Goal: Task Accomplishment & Management: Use online tool/utility

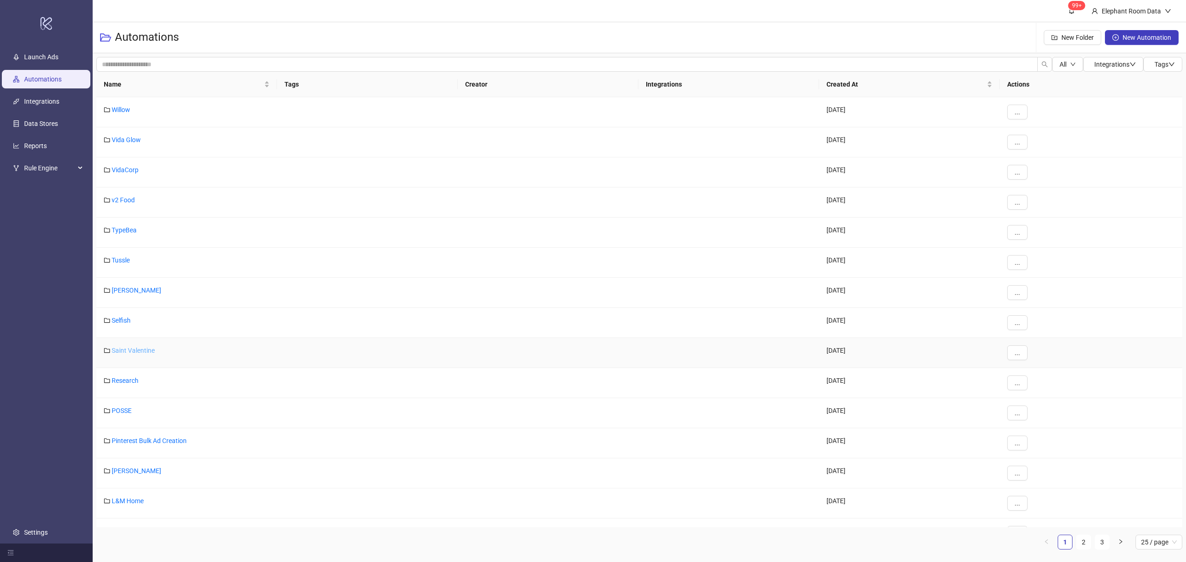
click at [127, 354] on link "Saint Valentine" at bounding box center [133, 350] width 43 height 7
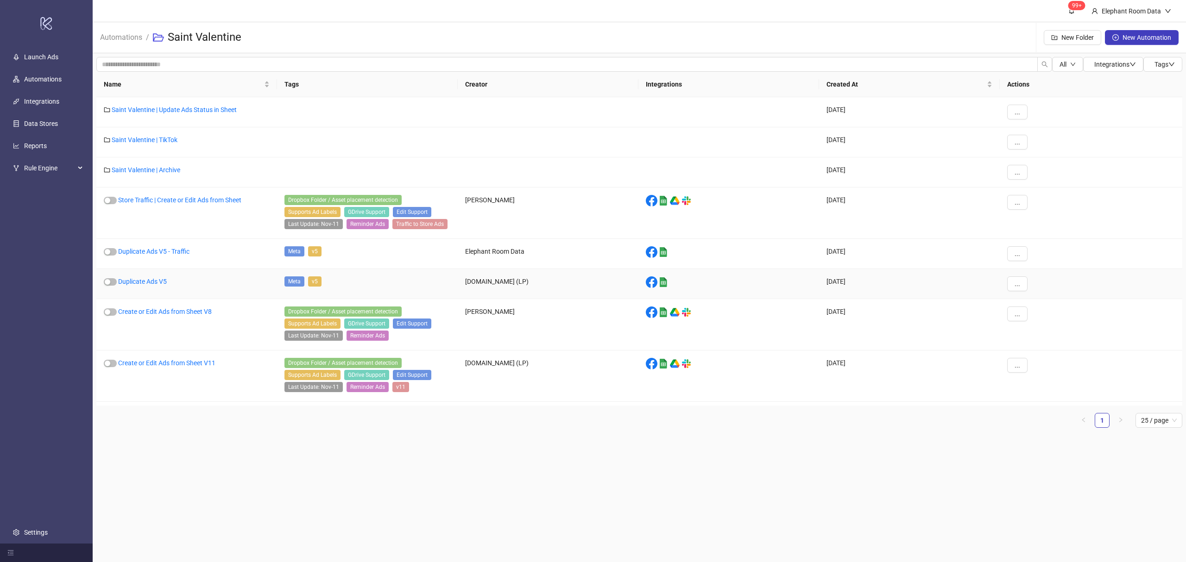
click at [151, 292] on div "Duplicate Ads V5" at bounding box center [186, 284] width 181 height 30
click at [147, 284] on link "Duplicate Ads V5" at bounding box center [142, 281] width 49 height 7
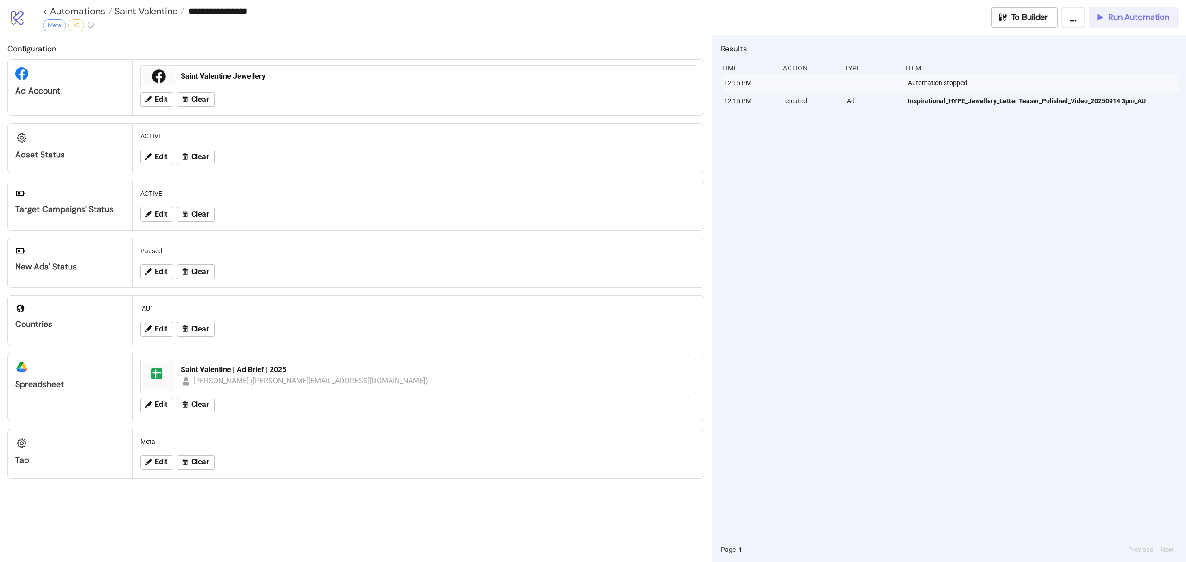
click at [1144, 26] on button "Run Automation" at bounding box center [1134, 17] width 90 height 20
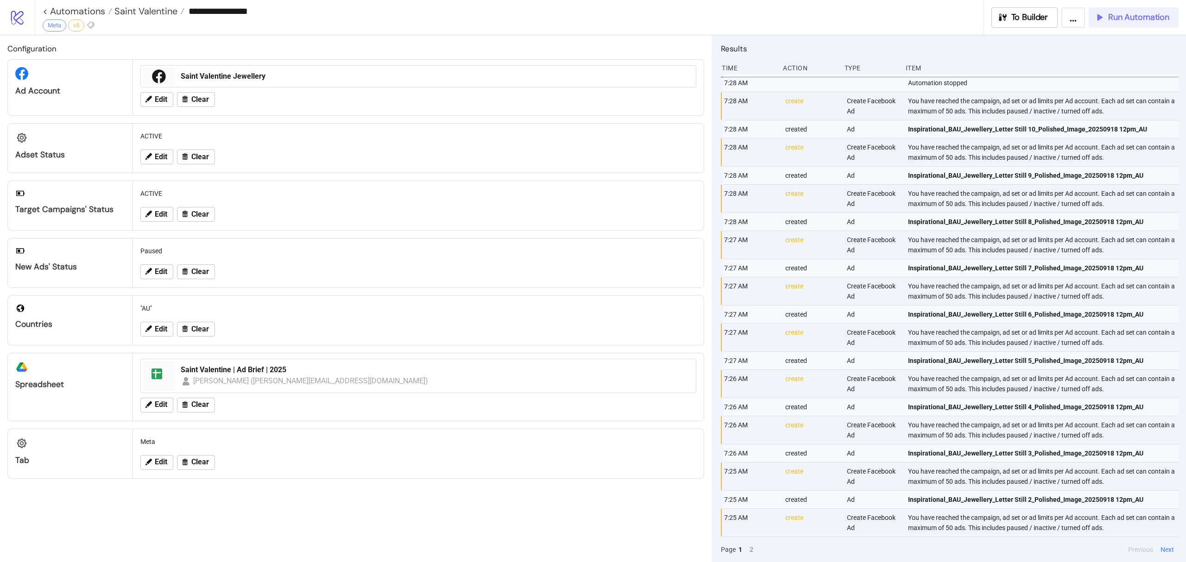
click at [1139, 19] on span "Run Automation" at bounding box center [1138, 17] width 61 height 11
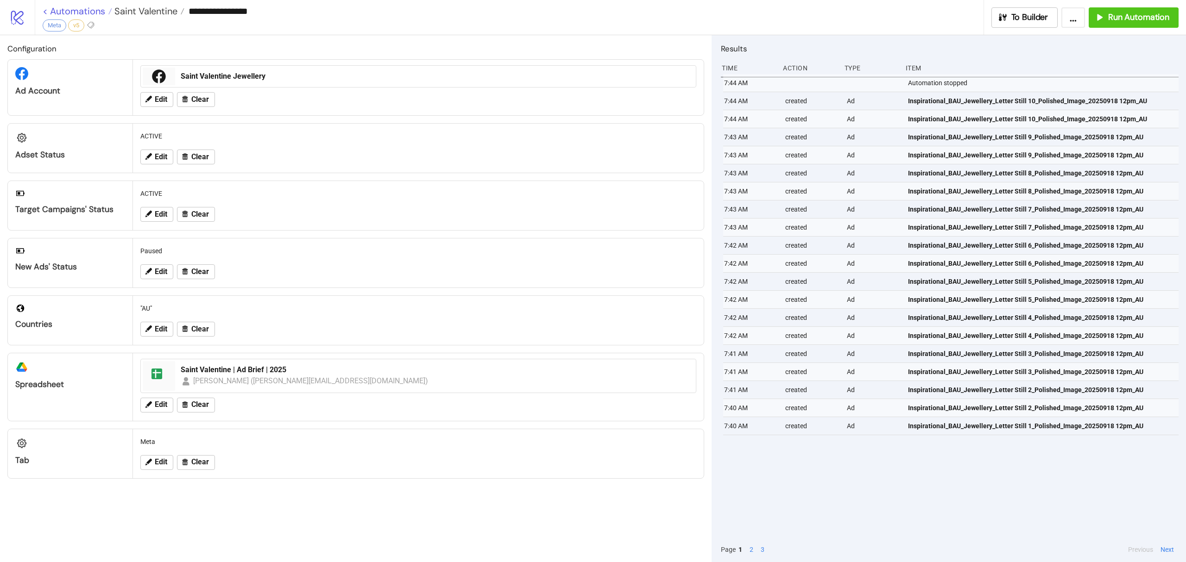
click at [92, 11] on link "< Automations" at bounding box center [77, 10] width 69 height 9
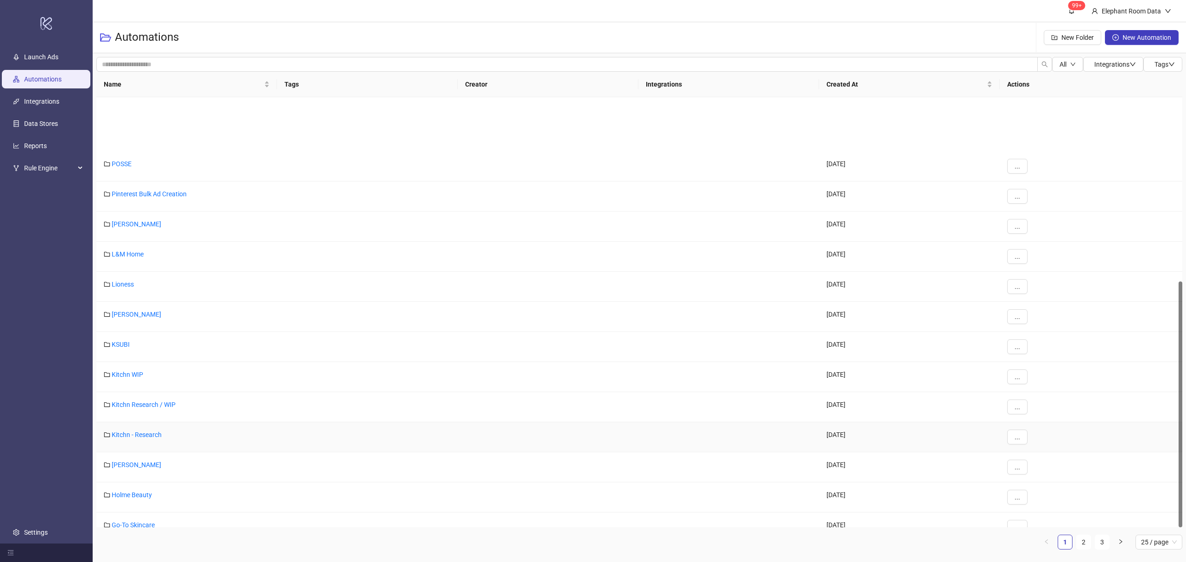
scroll to position [322, 0]
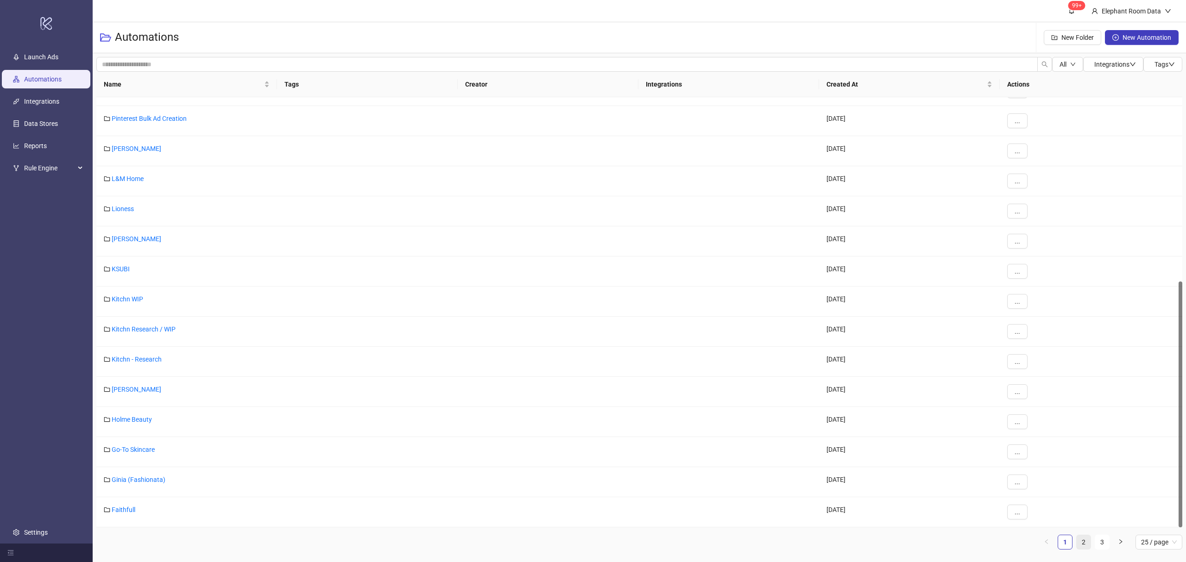
click at [1085, 545] on link "2" at bounding box center [1084, 543] width 14 height 14
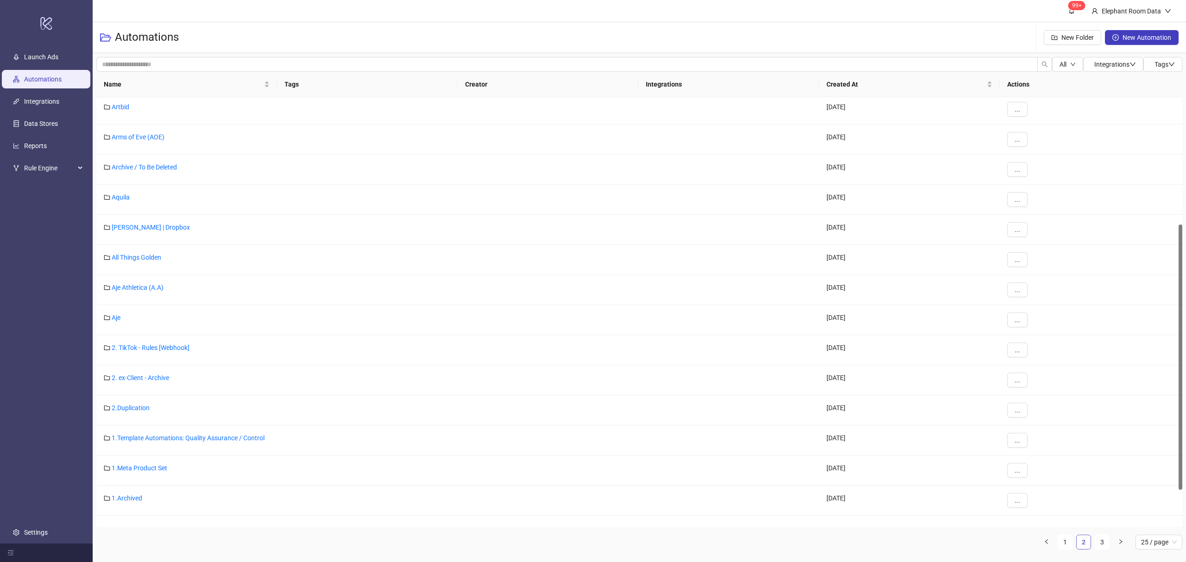
scroll to position [206, 0]
click at [148, 141] on link "Assembly Label" at bounding box center [134, 137] width 45 height 7
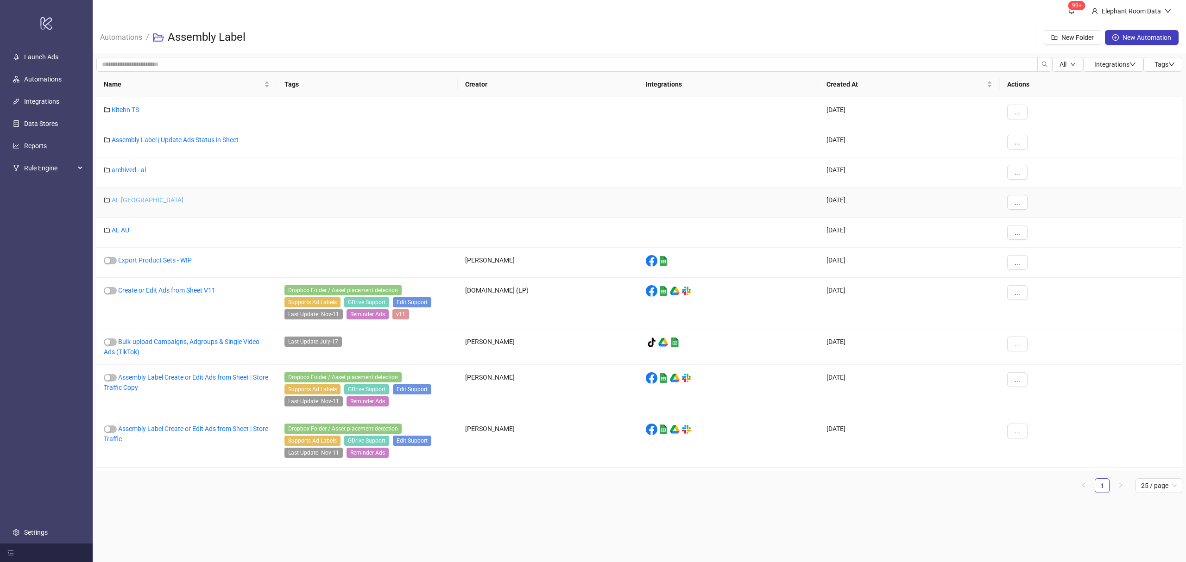
click at [124, 202] on link "AL [GEOGRAPHIC_DATA]" at bounding box center [148, 199] width 72 height 7
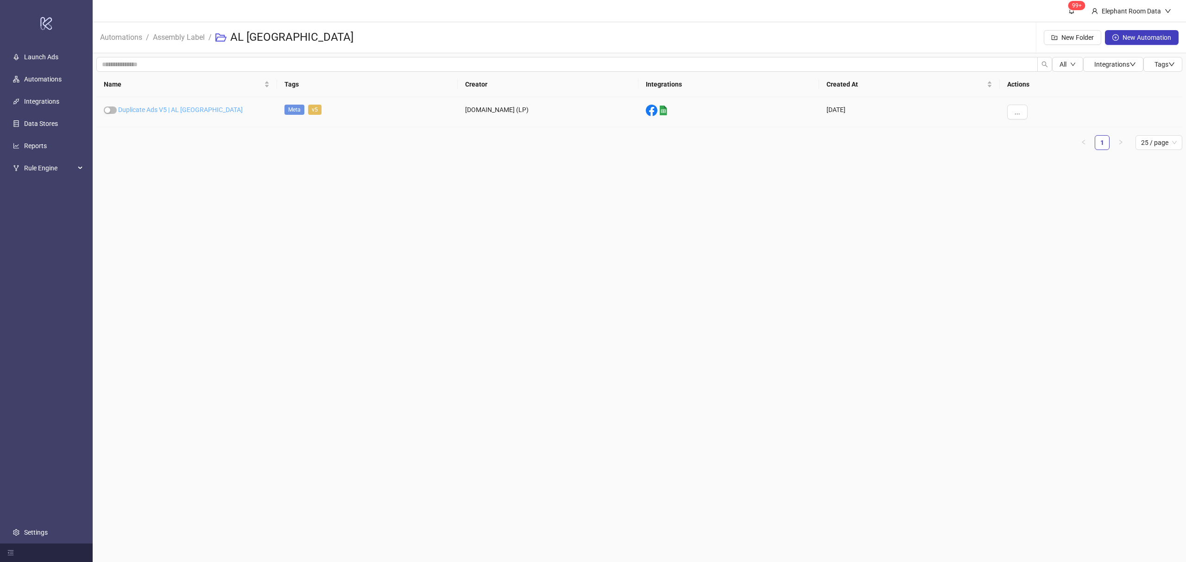
click at [153, 112] on link "Duplicate Ads V5 | AL [GEOGRAPHIC_DATA]" at bounding box center [180, 109] width 125 height 7
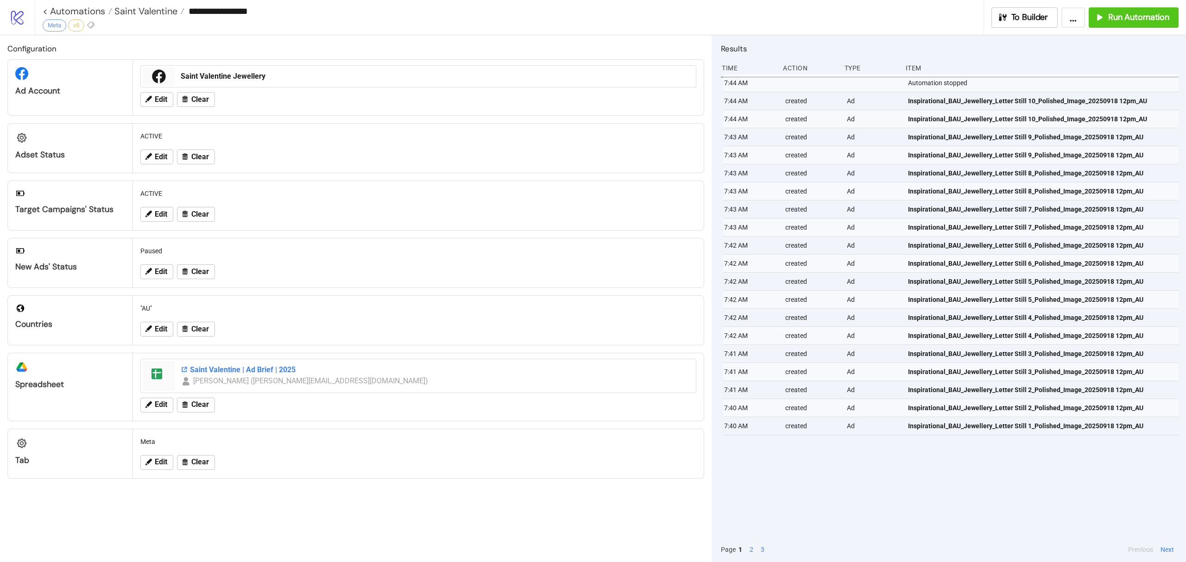
click at [223, 373] on div "Saint Valentine | Ad Brief | 2025" at bounding box center [436, 370] width 510 height 10
type input "**********"
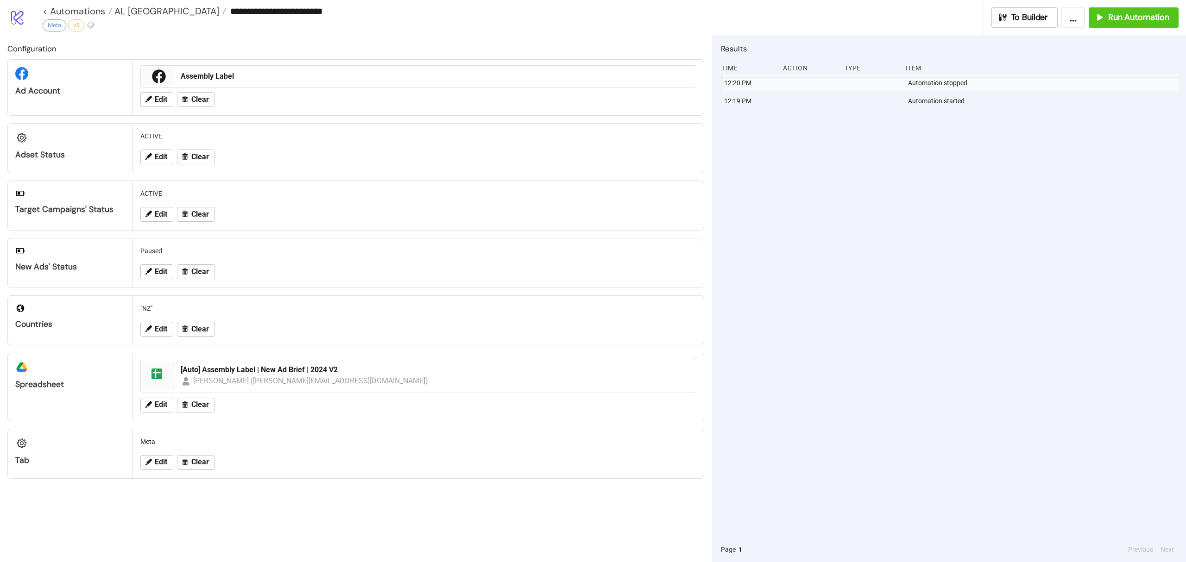
click at [299, 378] on div "[PERSON_NAME] ([PERSON_NAME][EMAIL_ADDRESS][DOMAIN_NAME])" at bounding box center [310, 381] width 235 height 12
click at [307, 373] on div "[Auto] Assembly Label | New Ad Brief | 2024 V2" at bounding box center [436, 370] width 510 height 10
click at [1124, 19] on span "Run Automation" at bounding box center [1138, 17] width 61 height 11
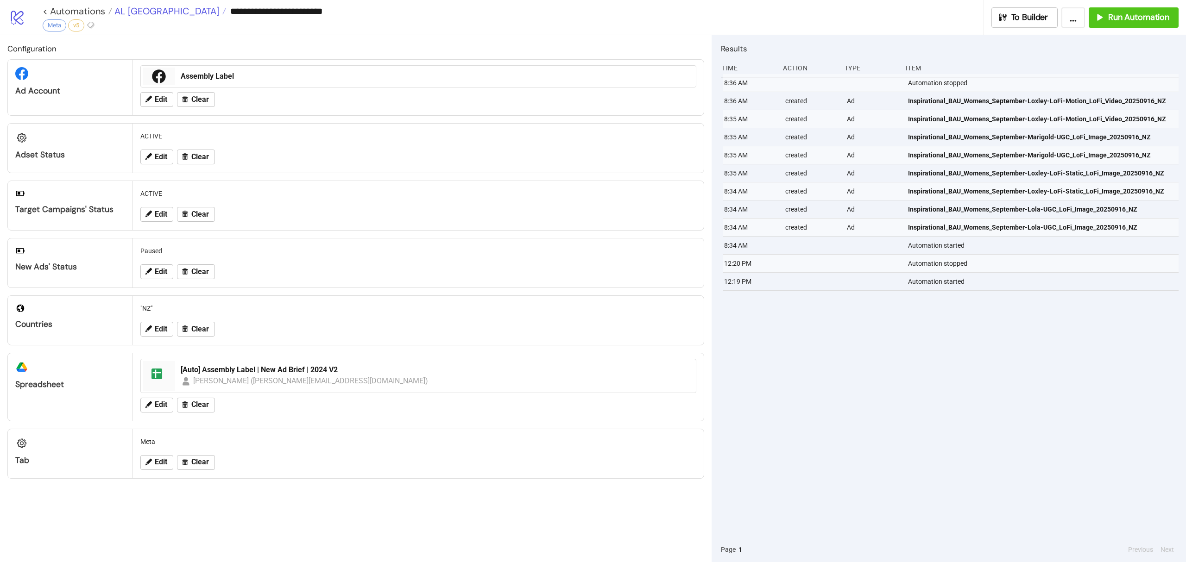
click at [132, 13] on span "AL [GEOGRAPHIC_DATA]" at bounding box center [165, 11] width 107 height 12
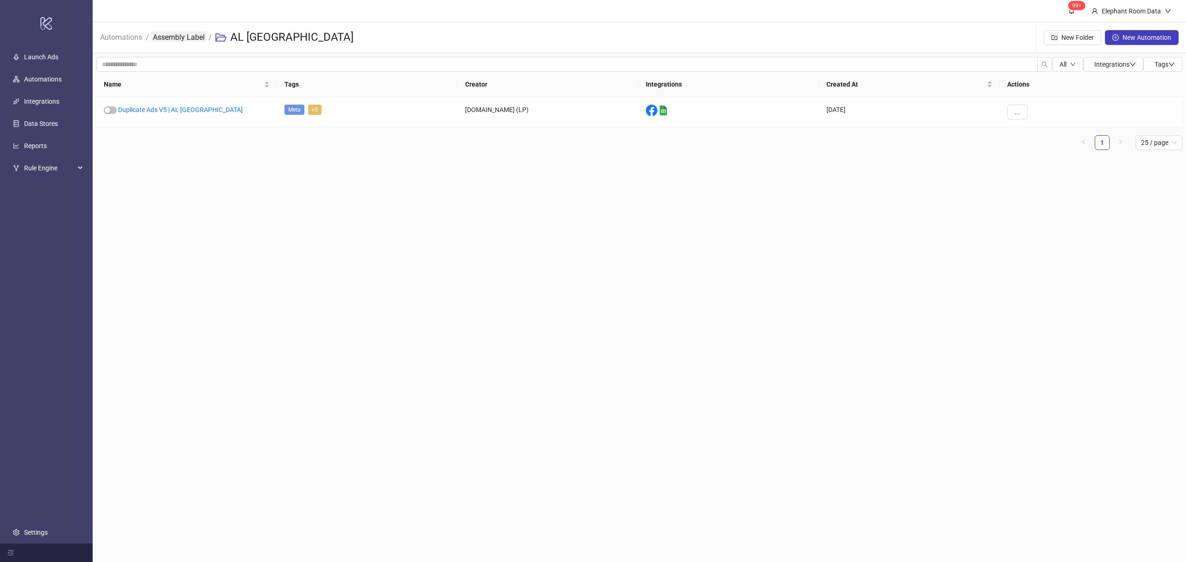
click at [187, 40] on link "Assembly Label" at bounding box center [179, 37] width 56 height 10
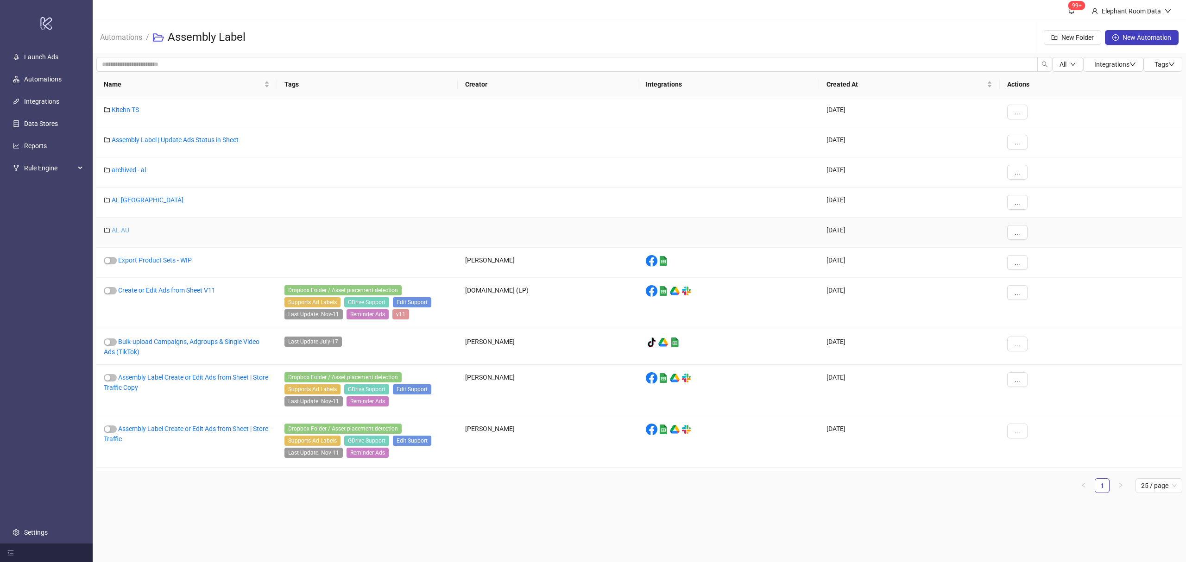
click at [125, 231] on link "AL AU" at bounding box center [121, 230] width 18 height 7
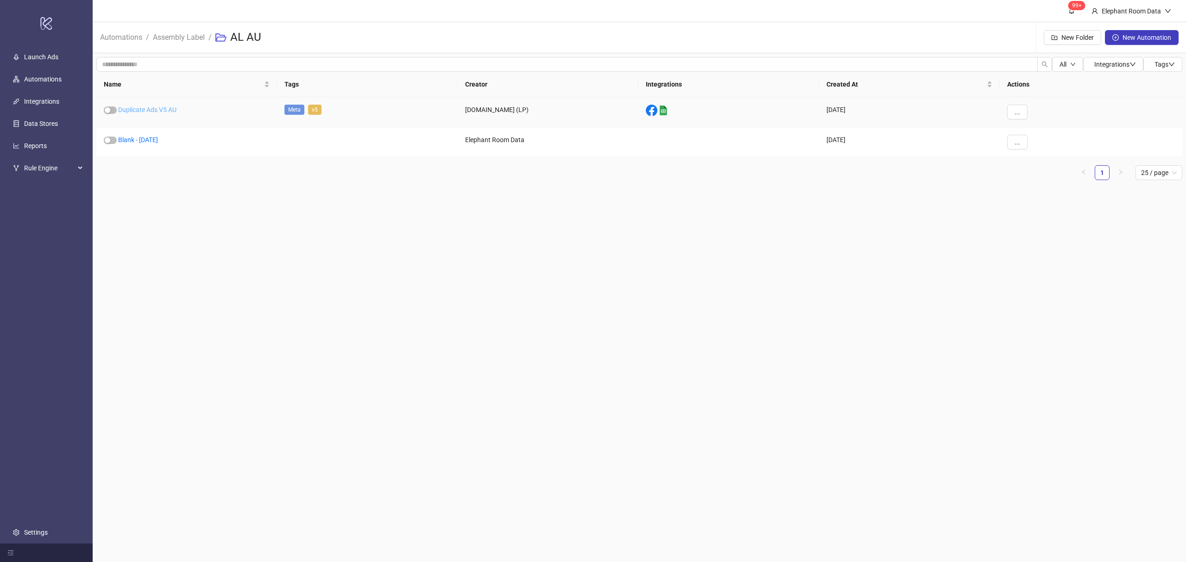
click at [158, 110] on link "Duplicate Ads V5 AU" at bounding box center [147, 109] width 58 height 7
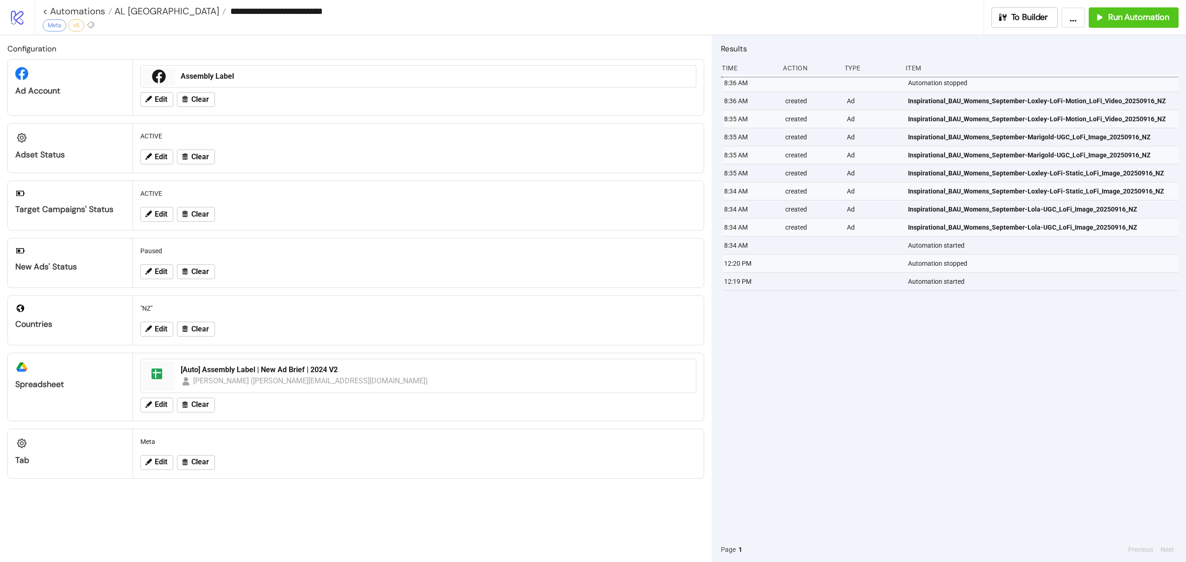
type input "**********"
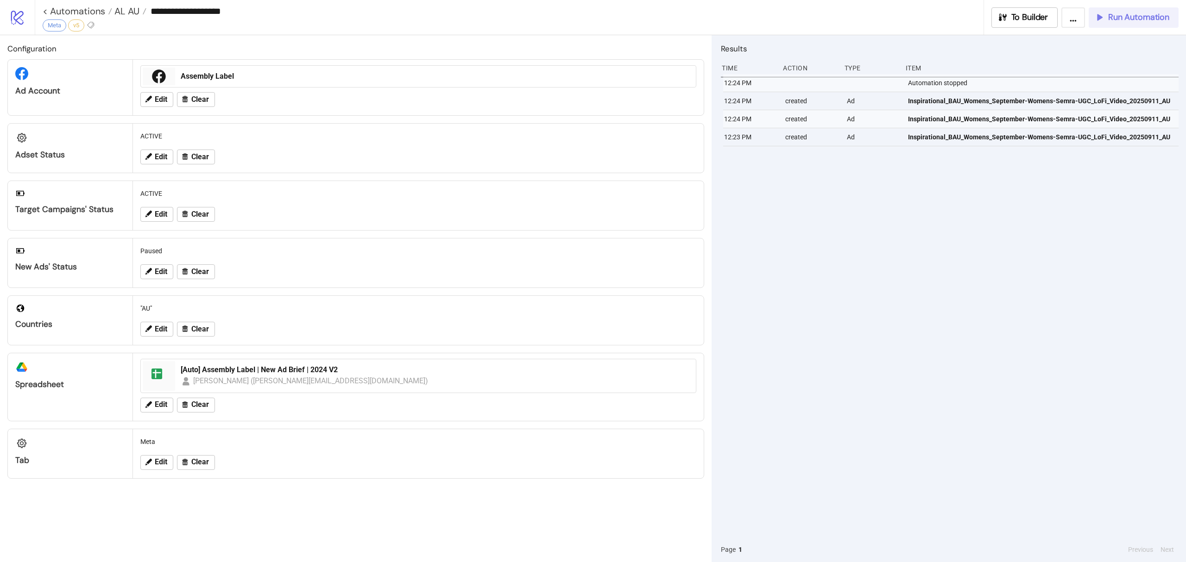
click at [1127, 19] on span "Run Automation" at bounding box center [1138, 17] width 61 height 11
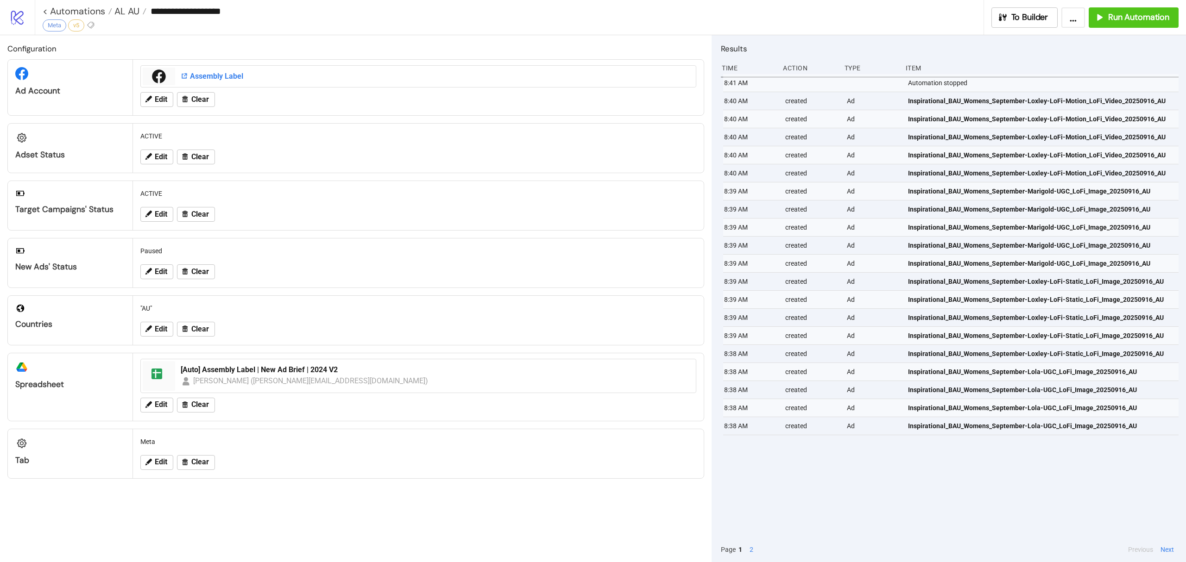
click at [216, 75] on div "Assembly Label" at bounding box center [436, 76] width 510 height 10
